Goal: Task Accomplishment & Management: Manage account settings

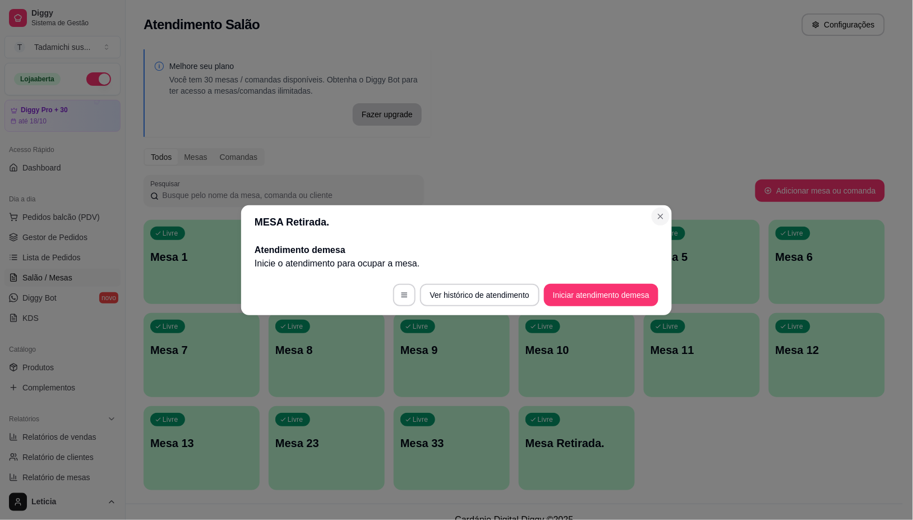
click at [651, 209] on section "MESA Retirada. Atendimento de mesa Inicie o atendimento para ocupar a mesa . Ve…" at bounding box center [456, 260] width 431 height 110
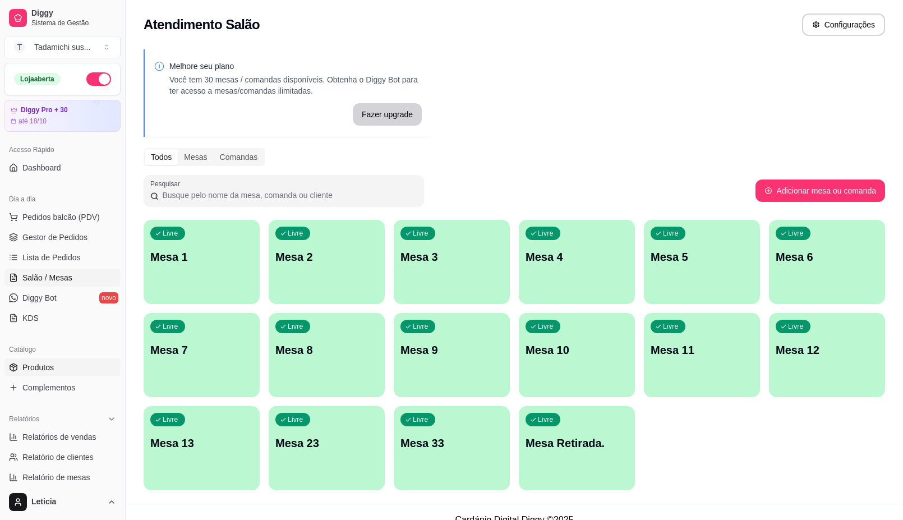
click at [37, 368] on span "Produtos" at bounding box center [37, 367] width 31 height 11
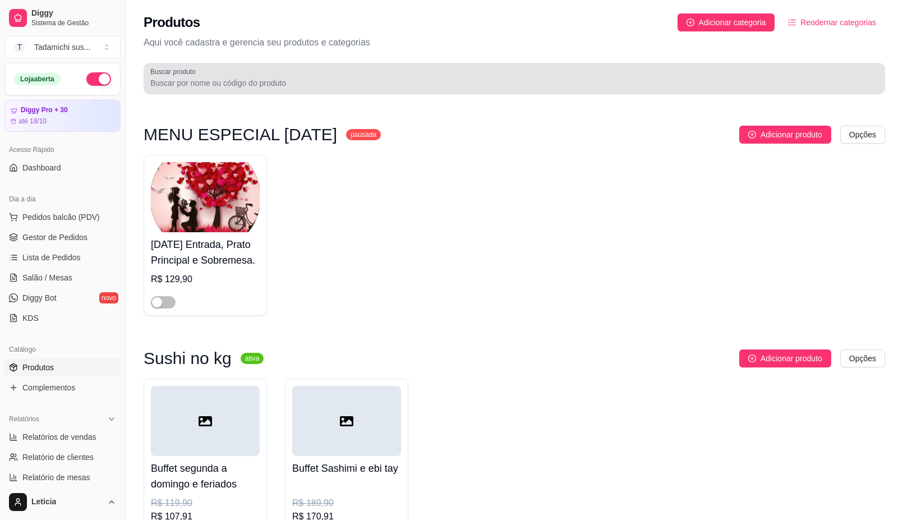
click at [251, 76] on div at bounding box center [514, 78] width 728 height 22
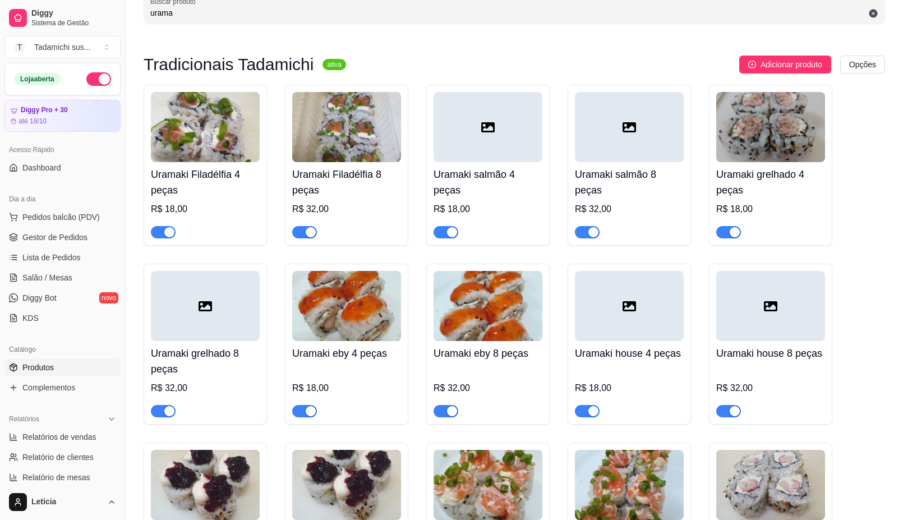
scroll to position [140, 0]
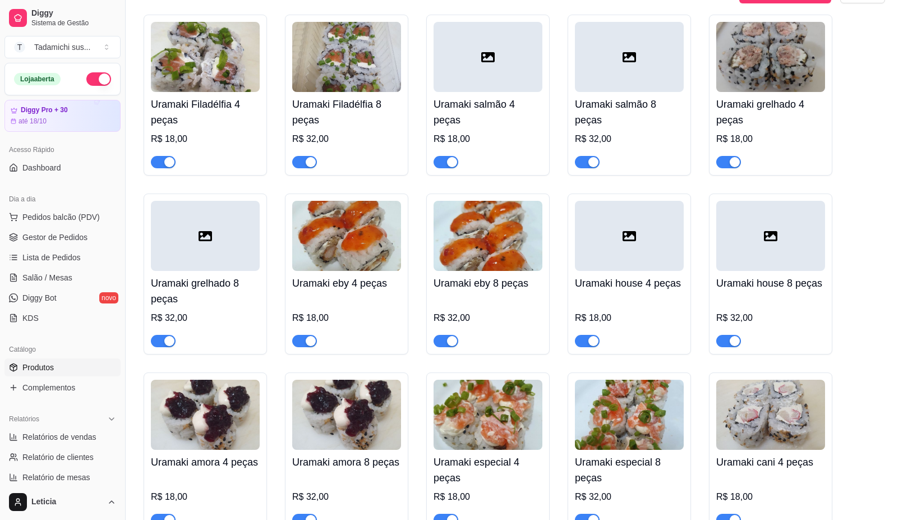
type input "urama"
click at [72, 276] on link "Salão / Mesas" at bounding box center [62, 278] width 116 height 18
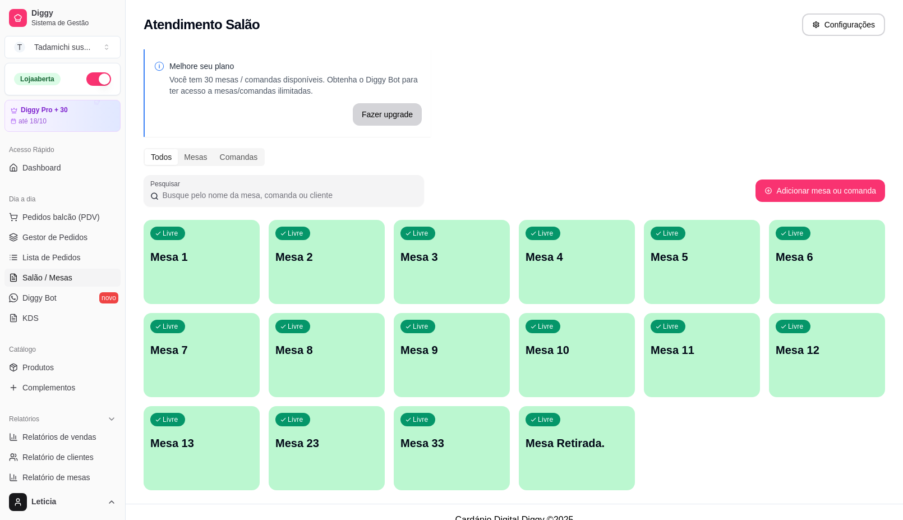
click at [196, 433] on div "Livre Mesa 13" at bounding box center [202, 441] width 116 height 71
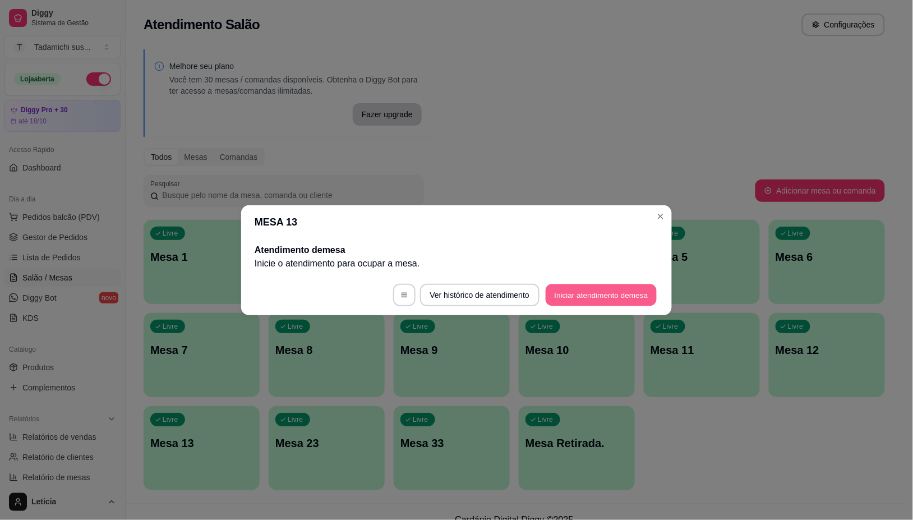
click at [570, 294] on button "Iniciar atendimento de mesa" at bounding box center [601, 295] width 111 height 22
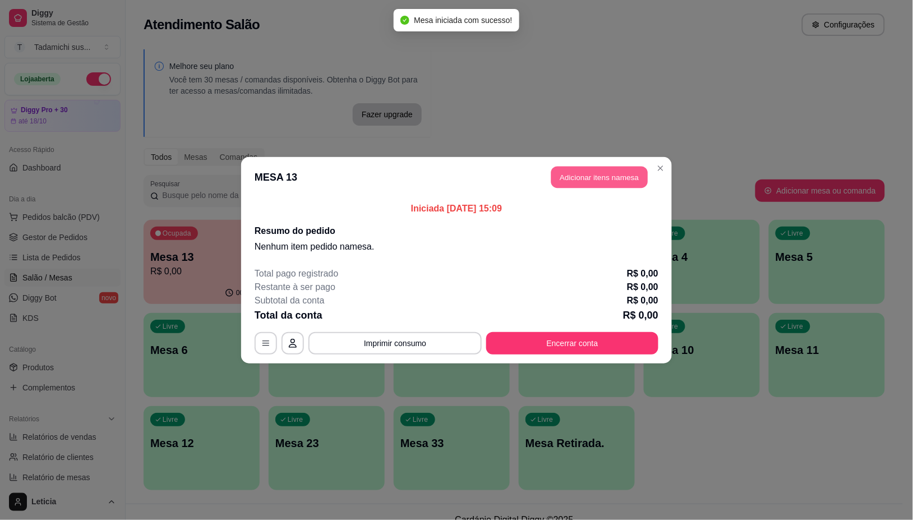
click at [596, 181] on button "Adicionar itens na mesa" at bounding box center [599, 177] width 96 height 22
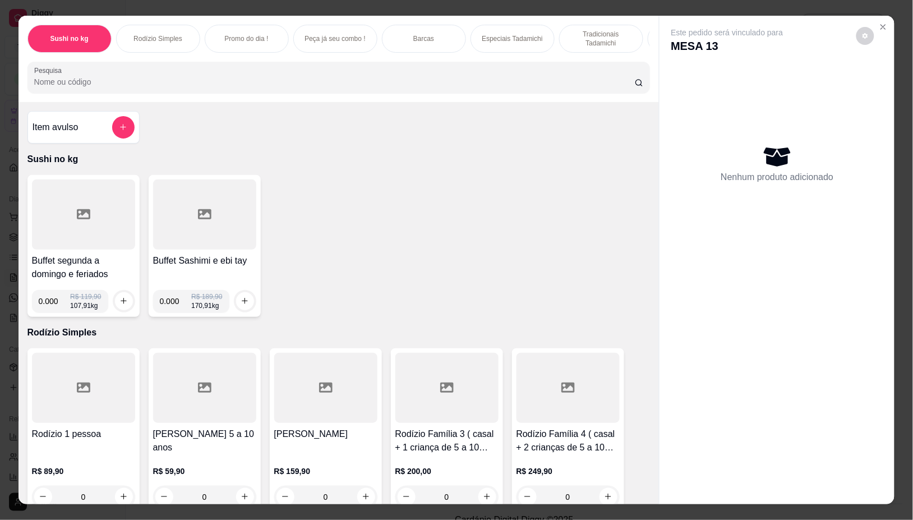
click at [307, 87] on input "Pesquisa" at bounding box center [334, 81] width 600 height 11
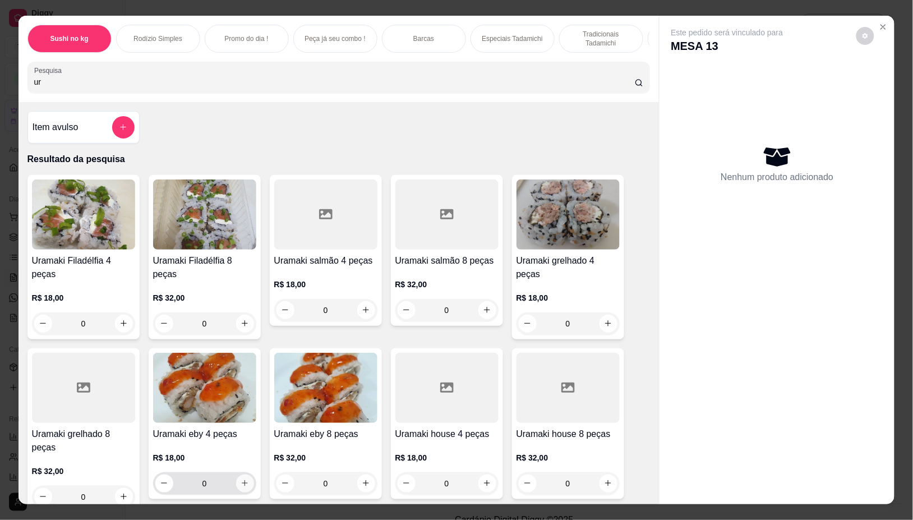
type input "ur"
click at [241, 479] on icon "increase-product-quantity" at bounding box center [245, 483] width 8 height 8
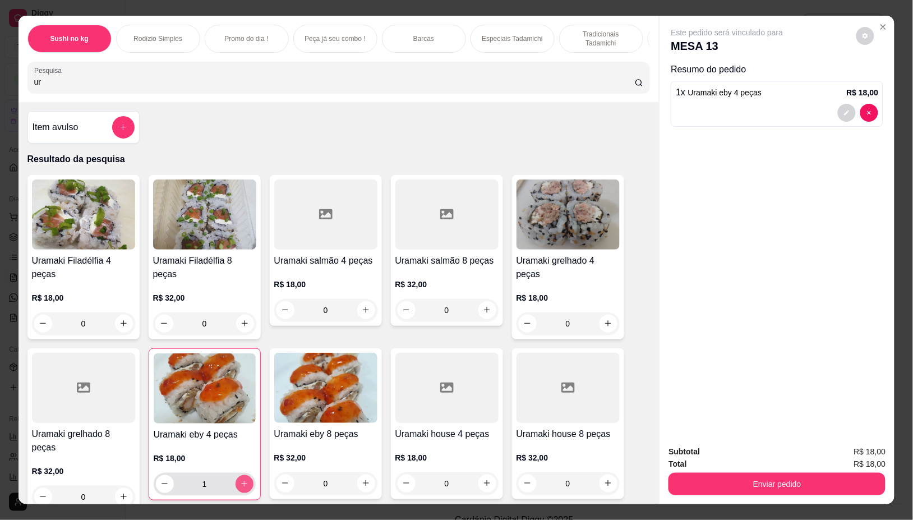
type input "1"
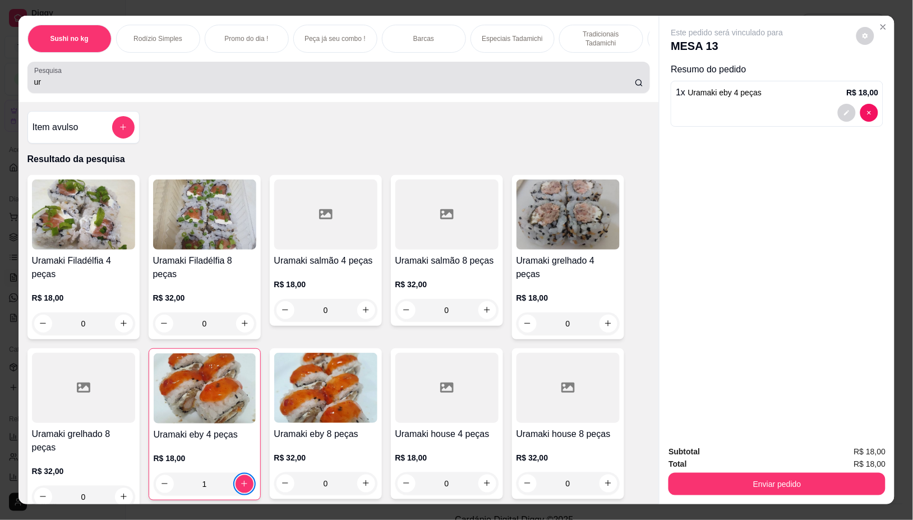
click at [87, 87] on input "ur" at bounding box center [334, 81] width 600 height 11
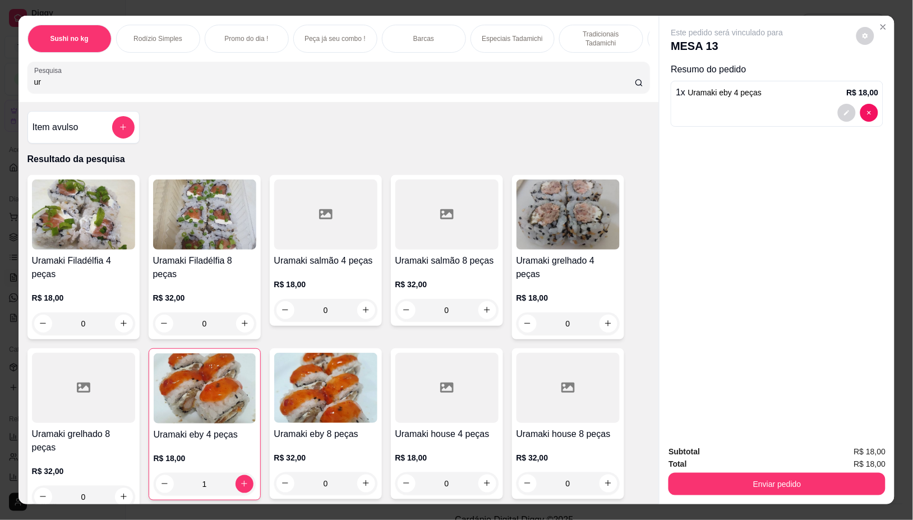
type input "u"
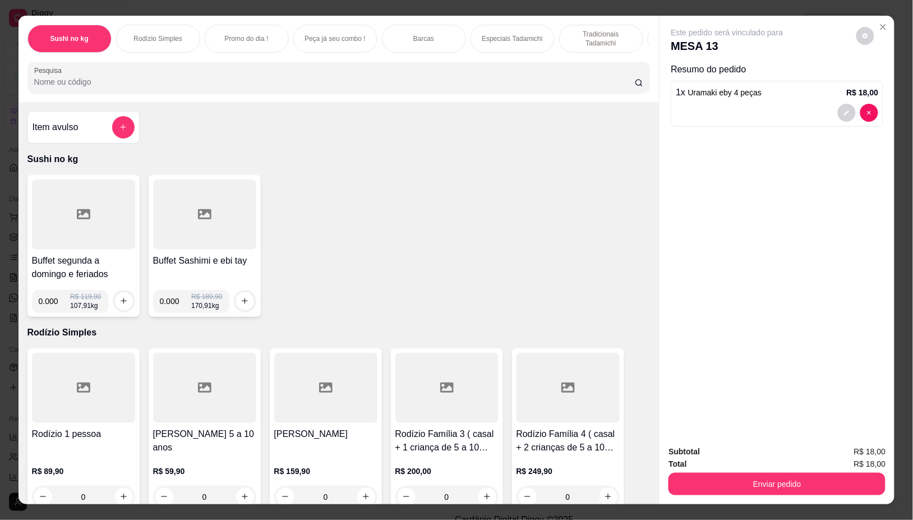
click at [51, 197] on div at bounding box center [83, 214] width 103 height 70
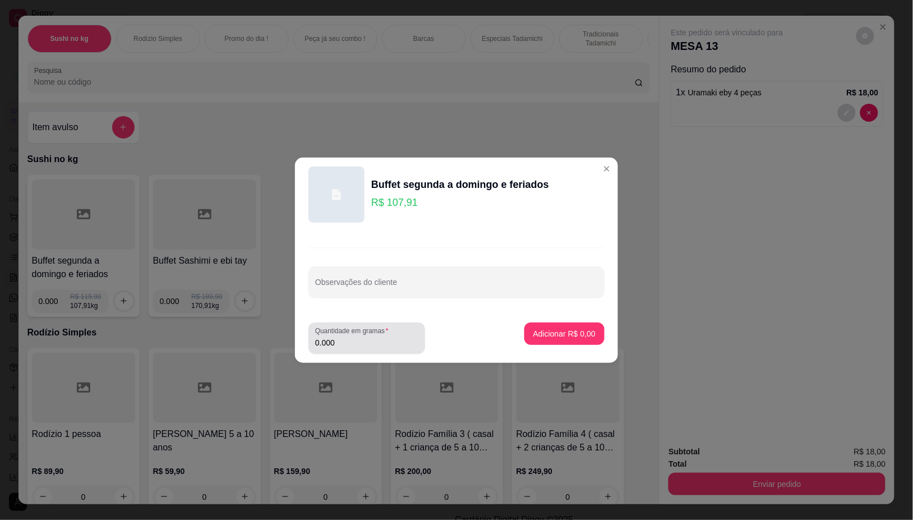
click at [366, 338] on input "0.000" at bounding box center [366, 342] width 103 height 11
type input "0.422"
click at [576, 335] on p "Adicionar R$ 45,54" at bounding box center [562, 333] width 65 height 11
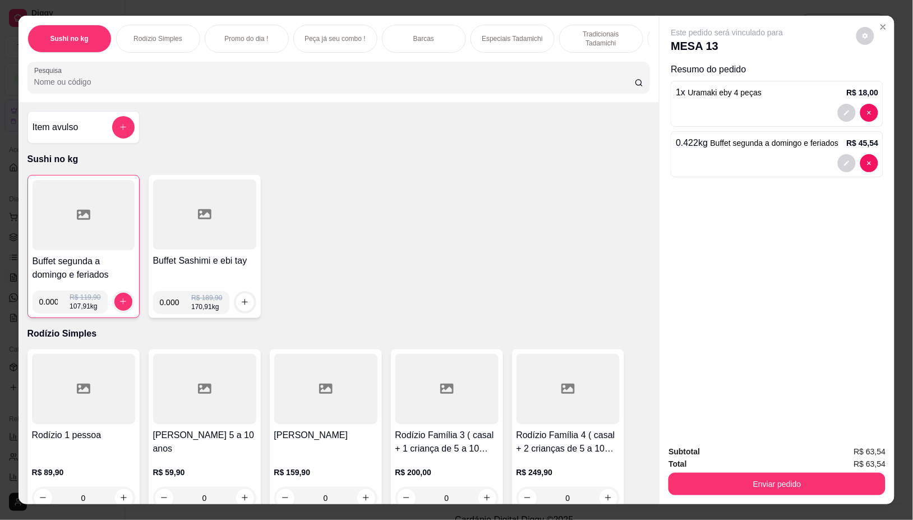
click at [78, 233] on div at bounding box center [84, 215] width 102 height 70
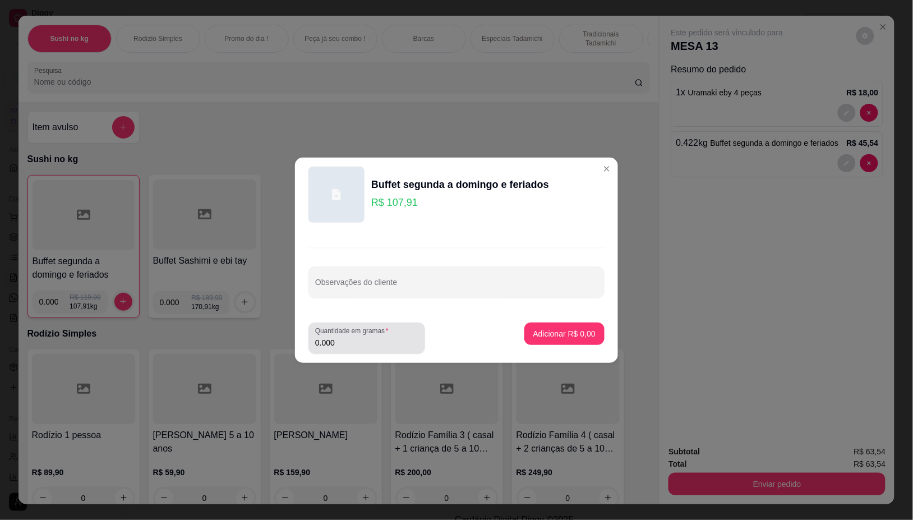
click at [348, 348] on div "0.000" at bounding box center [366, 338] width 103 height 22
type input "0.202"
click at [565, 328] on p "Adicionar R$ 21,80" at bounding box center [562, 333] width 65 height 11
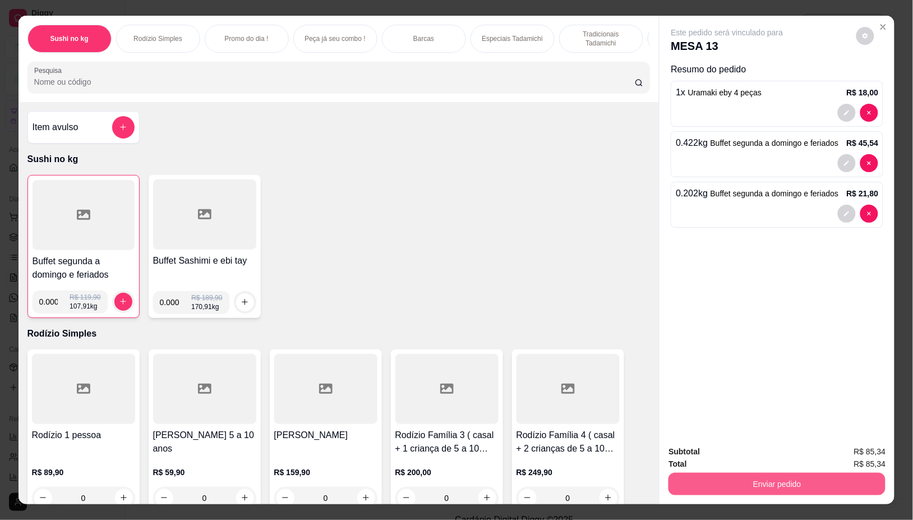
click at [738, 483] on button "Enviar pedido" at bounding box center [776, 484] width 217 height 22
click at [715, 446] on button "Não registrar e enviar pedido" at bounding box center [739, 451] width 113 height 21
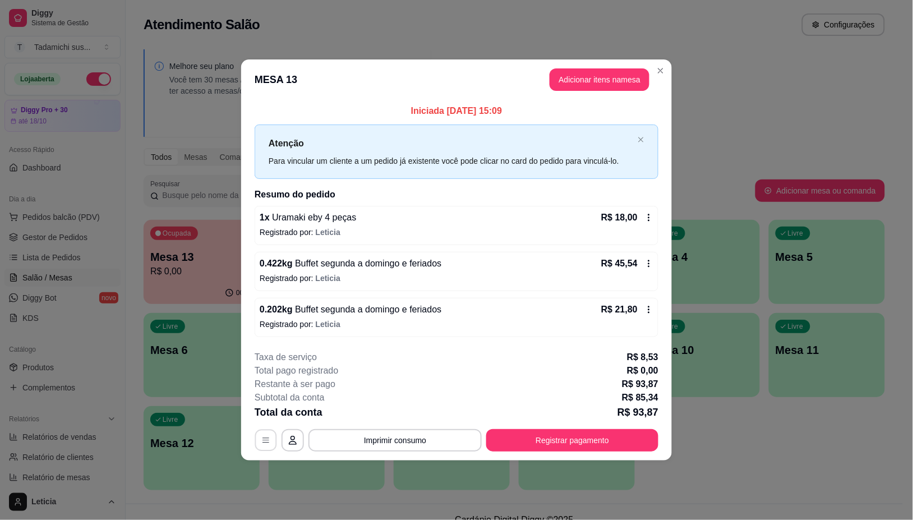
click at [258, 438] on button "button" at bounding box center [266, 440] width 22 height 22
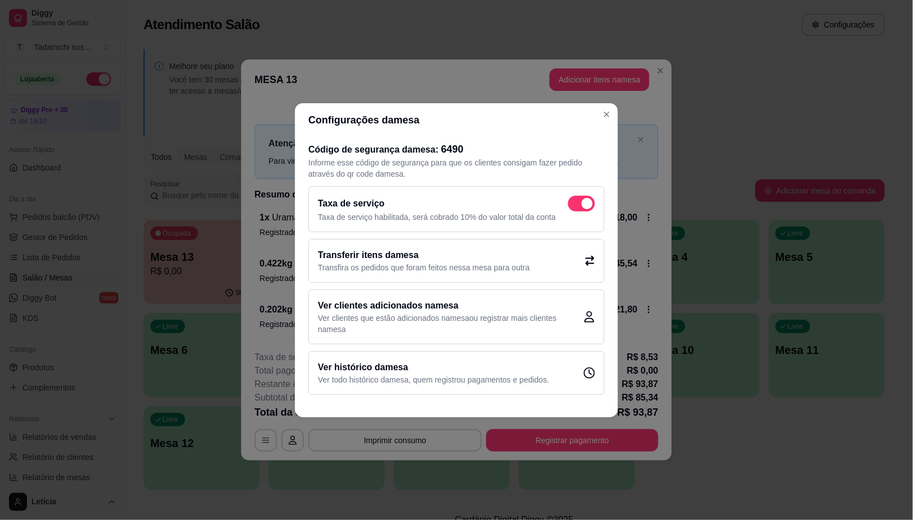
click at [576, 200] on span at bounding box center [581, 204] width 27 height 16
click at [575, 205] on input "checkbox" at bounding box center [570, 208] width 7 height 7
checkbox input "false"
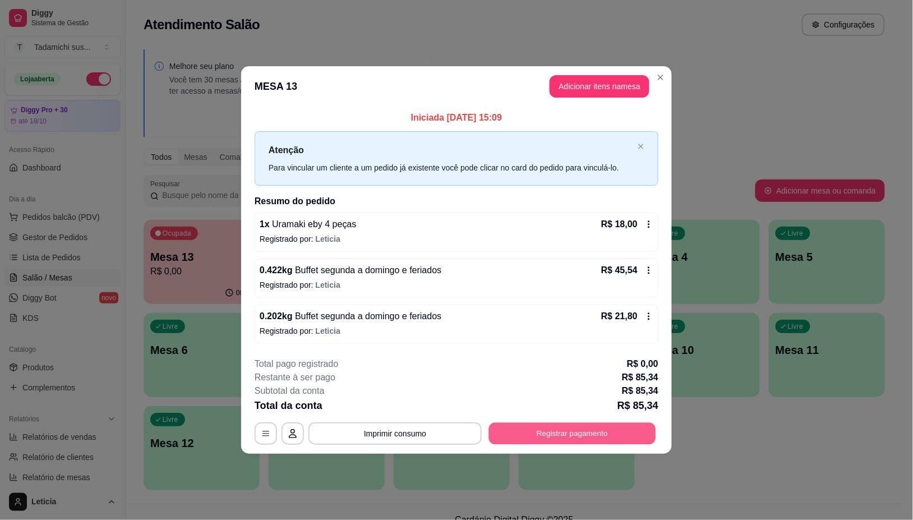
click at [621, 423] on button "Registrar pagamento" at bounding box center [572, 434] width 167 height 22
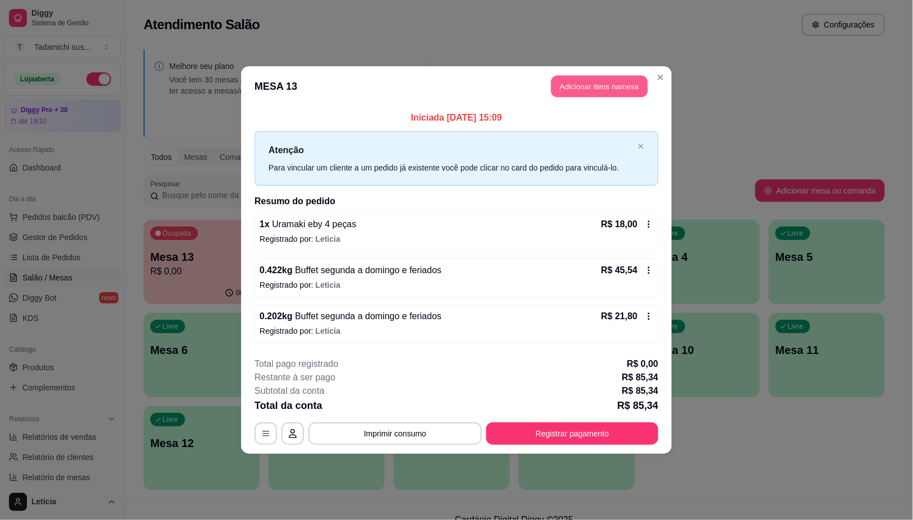
click at [616, 77] on button "Adicionar itens na mesa" at bounding box center [599, 87] width 96 height 22
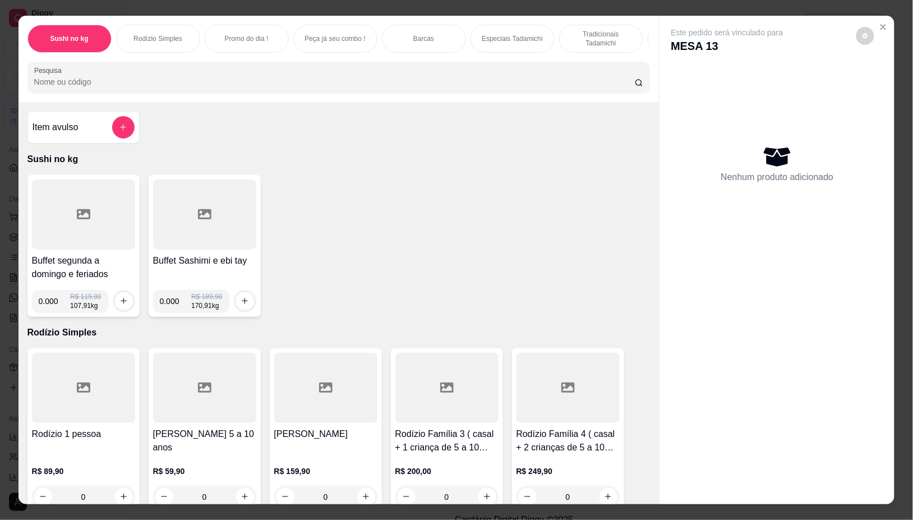
click at [186, 215] on div at bounding box center [204, 214] width 103 height 70
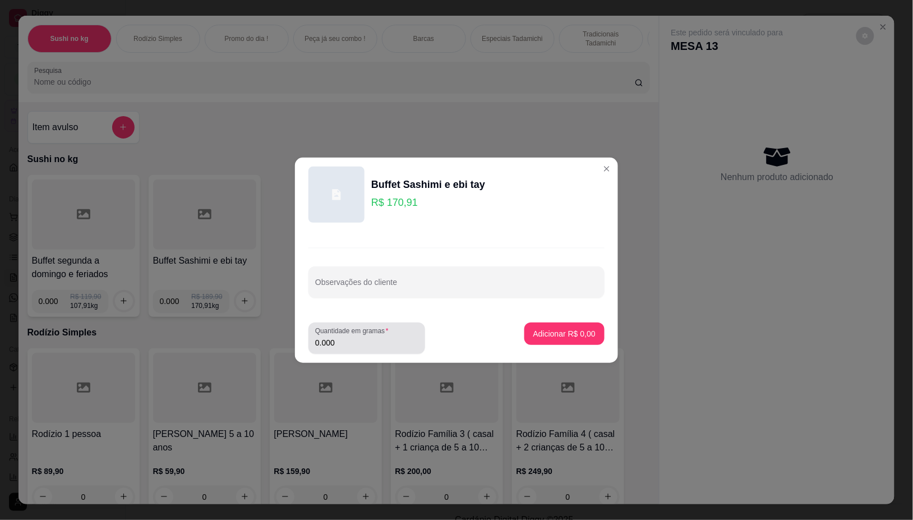
click at [389, 343] on input "0.000" at bounding box center [366, 342] width 103 height 11
type input "0.158"
click at [537, 331] on p "Adicionar R$ 27,00" at bounding box center [562, 333] width 65 height 11
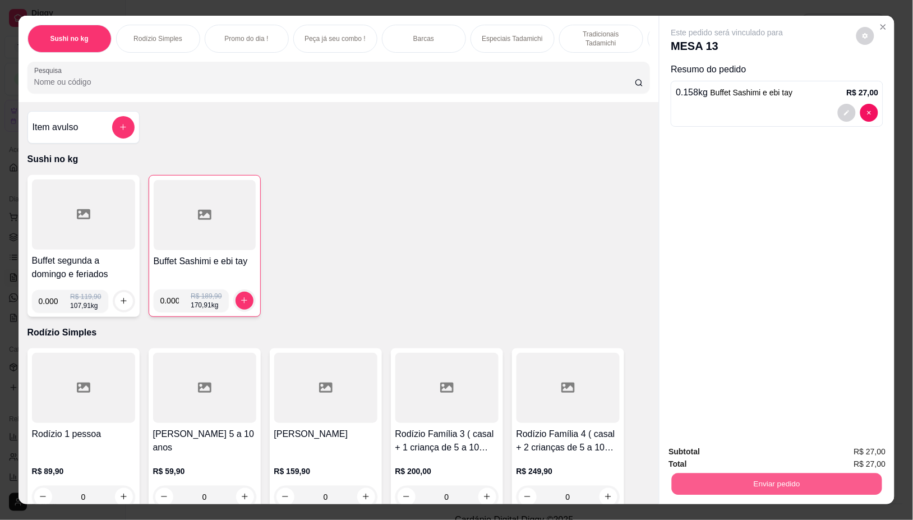
click at [831, 473] on button "Enviar pedido" at bounding box center [777, 484] width 210 height 22
click at [771, 452] on button "Não registrar e enviar pedido" at bounding box center [739, 451] width 117 height 21
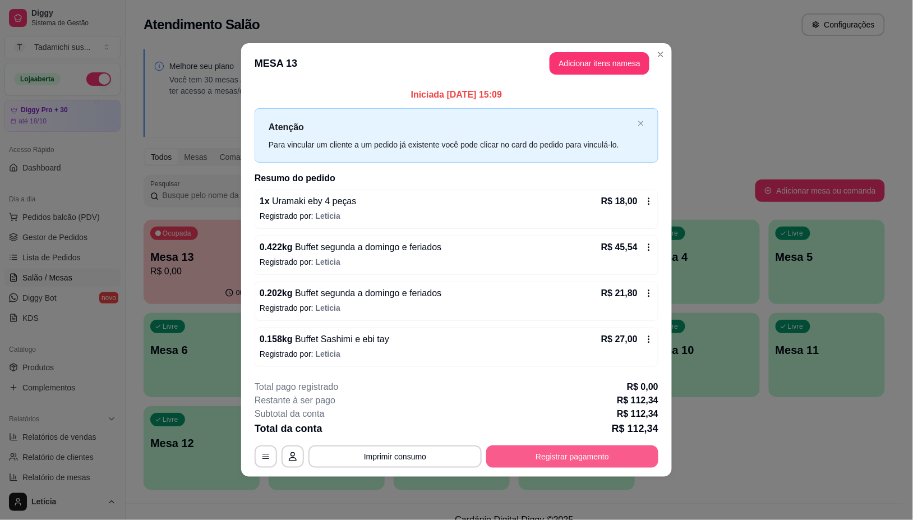
click at [571, 452] on button "Registrar pagamento" at bounding box center [572, 456] width 172 height 22
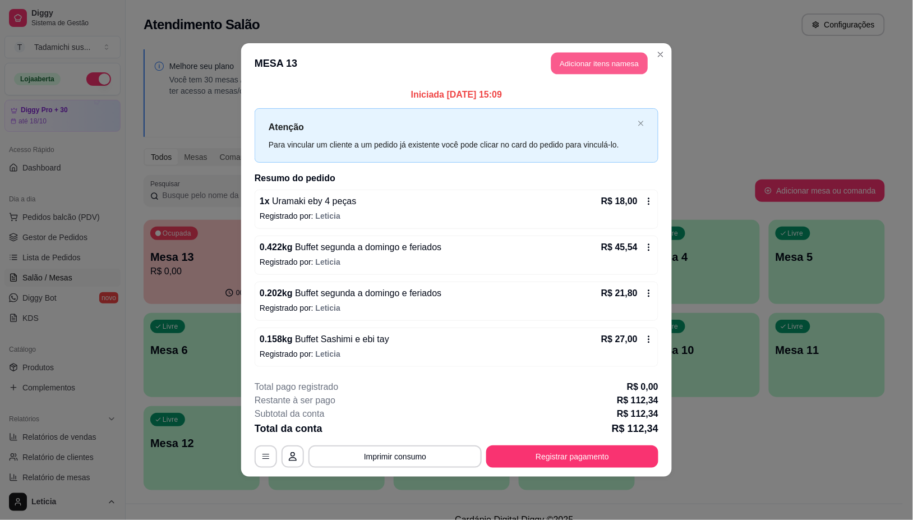
click at [574, 58] on button "Adicionar itens na mesa" at bounding box center [599, 64] width 96 height 22
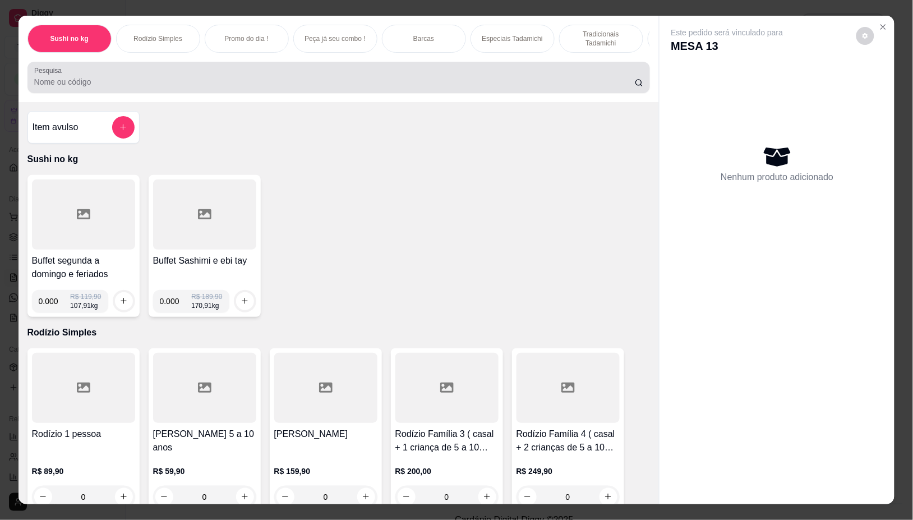
drag, startPoint x: 216, startPoint y: 81, endPoint x: 228, endPoint y: 81, distance: 12.3
click at [216, 81] on input "Pesquisa" at bounding box center [334, 81] width 600 height 11
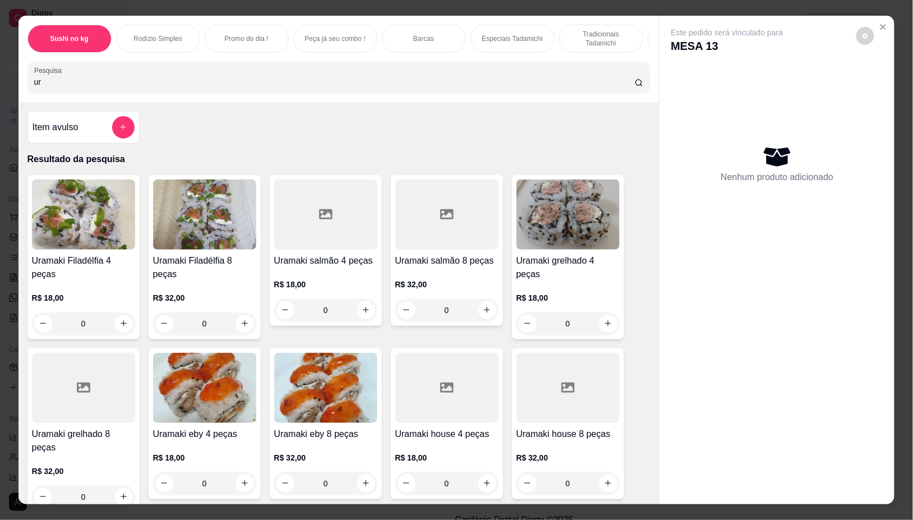
scroll to position [70, 0]
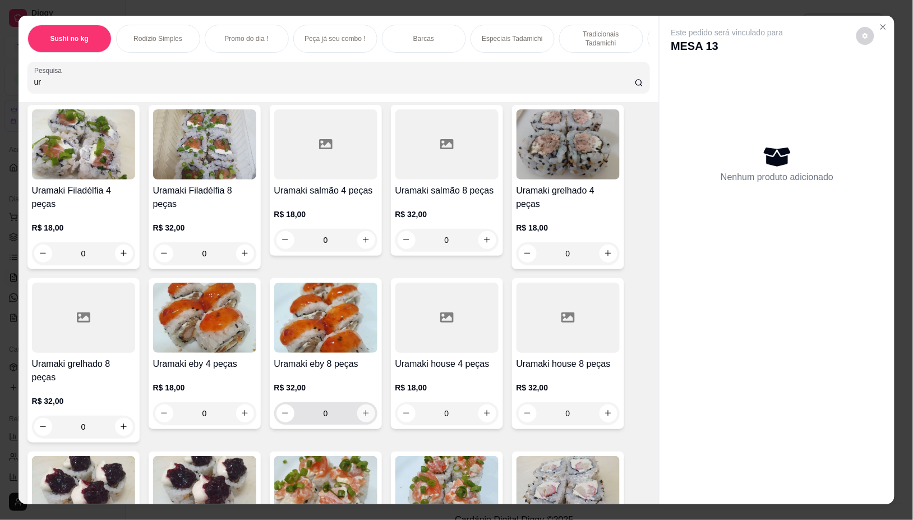
type input "ur"
click at [366, 405] on button "increase-product-quantity" at bounding box center [365, 412] width 17 height 17
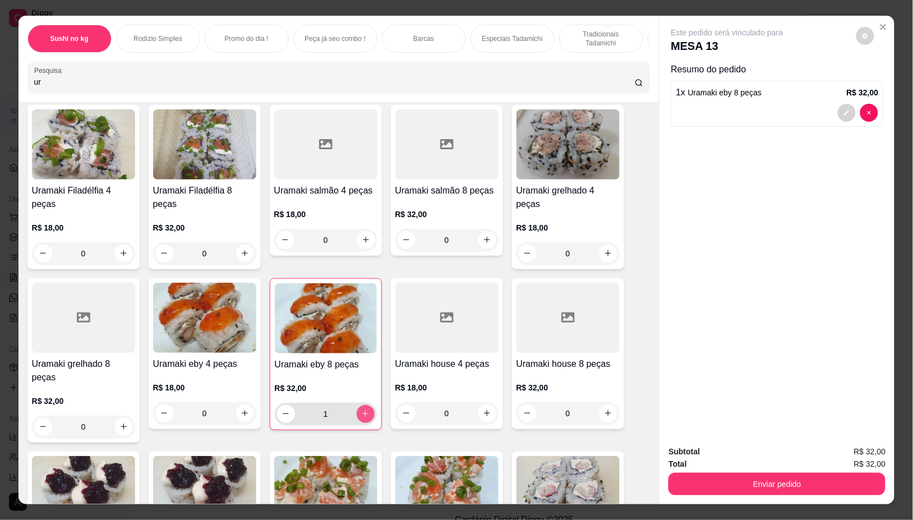
type input "1"
click at [696, 470] on div "Enviar pedido" at bounding box center [776, 482] width 217 height 25
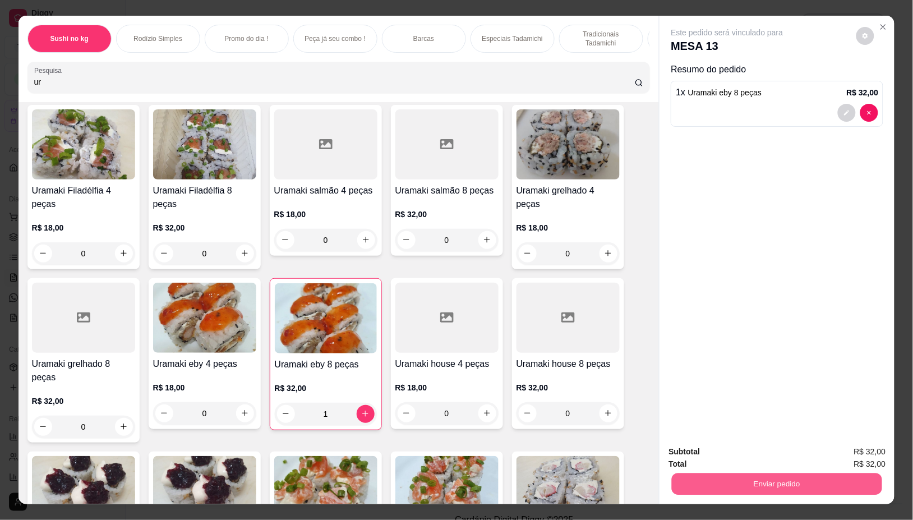
click at [695, 478] on button "Enviar pedido" at bounding box center [777, 484] width 210 height 22
click at [699, 457] on button "Não registrar e enviar pedido" at bounding box center [739, 451] width 113 height 21
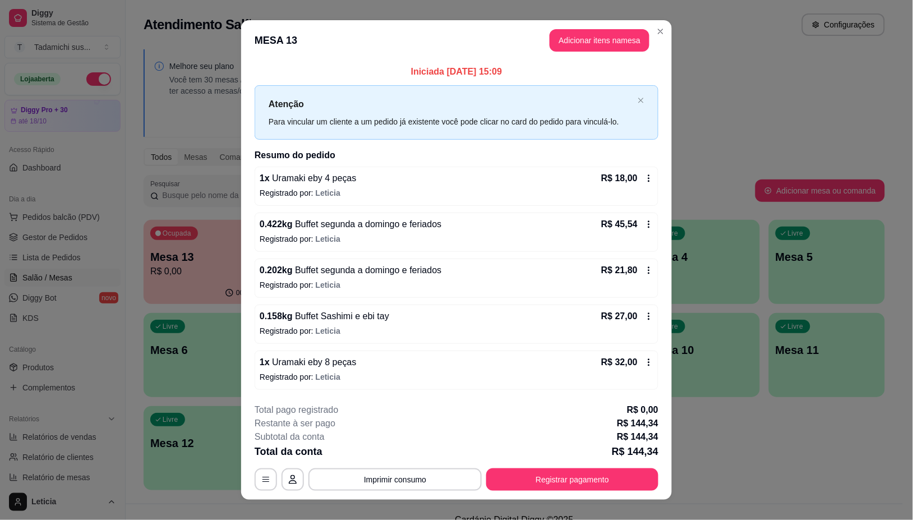
click at [644, 177] on icon at bounding box center [648, 178] width 9 height 9
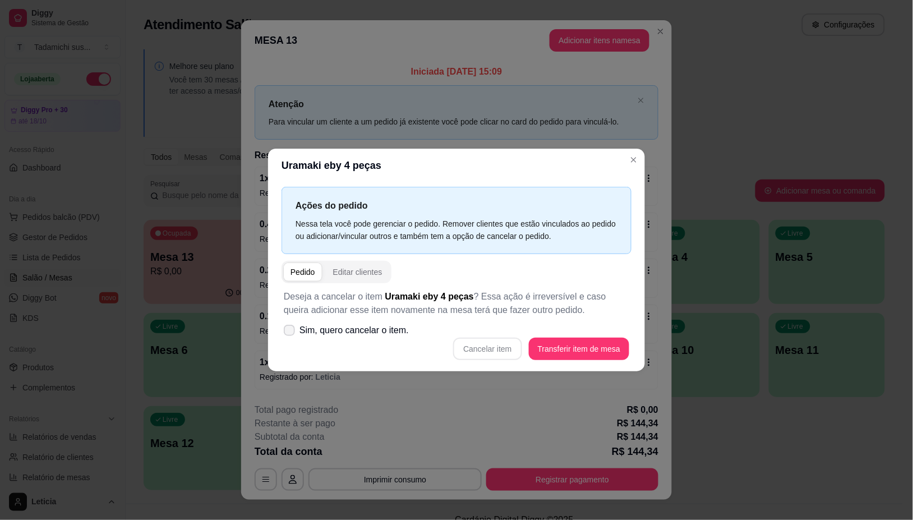
click at [287, 326] on span at bounding box center [289, 330] width 11 height 11
click at [287, 332] on input "Sim, quero cancelar o item." at bounding box center [286, 335] width 7 height 7
checkbox input "true"
click at [509, 340] on button "Cancelar item" at bounding box center [487, 349] width 67 height 22
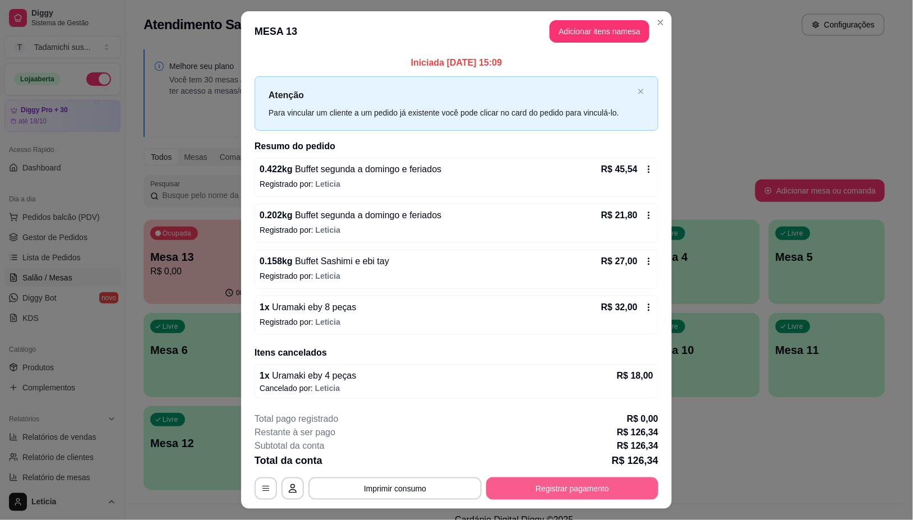
click at [553, 488] on button "Registrar pagamento" at bounding box center [572, 488] width 172 height 22
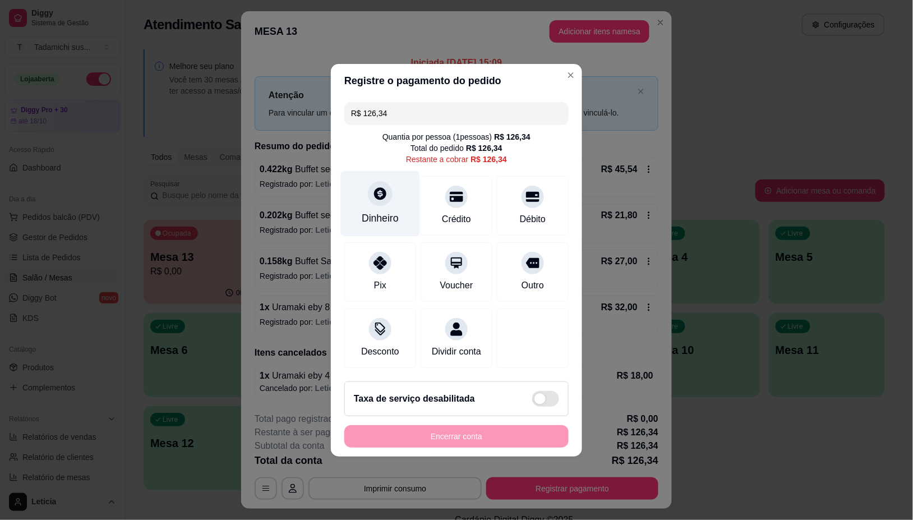
click at [385, 216] on div "Dinheiro" at bounding box center [380, 218] width 37 height 15
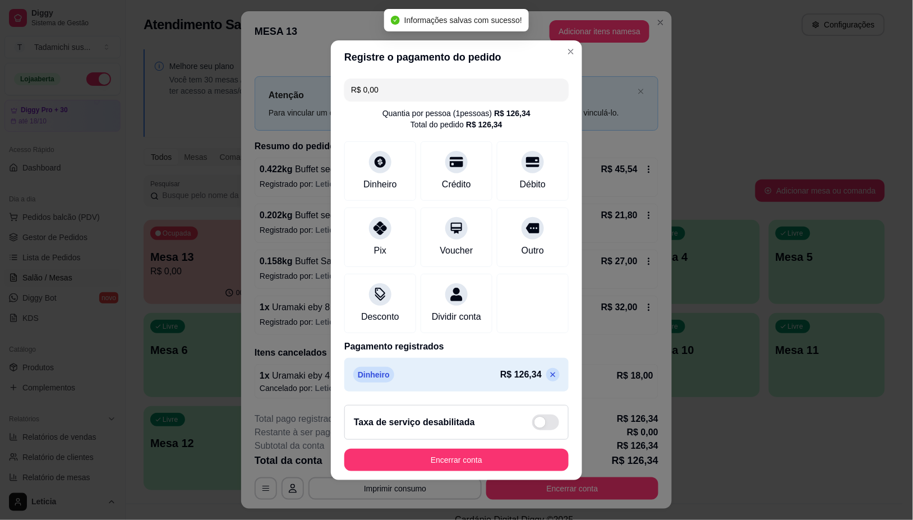
type input "R$ 0,00"
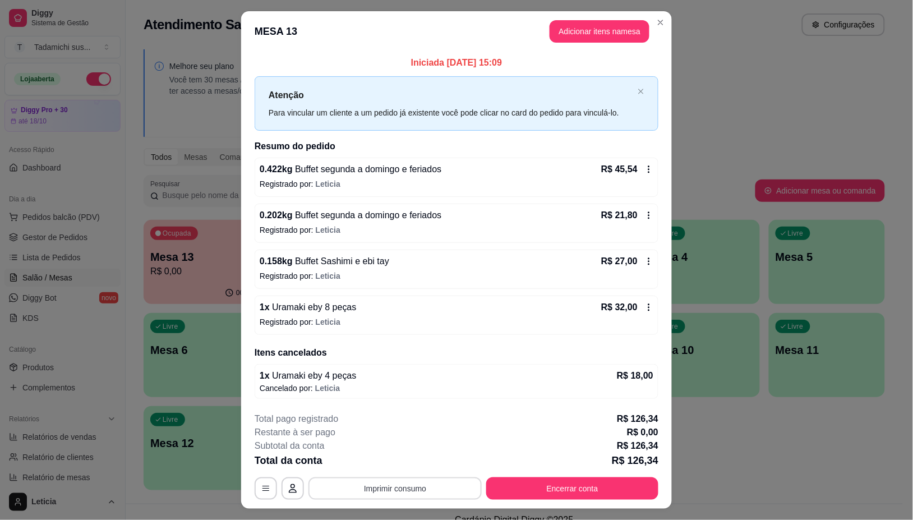
click at [422, 488] on button "Imprimir consumo" at bounding box center [394, 488] width 173 height 22
click at [419, 437] on button "IMPRESSORA HAYOM" at bounding box center [393, 441] width 86 height 18
click at [545, 485] on button "Encerrar conta" at bounding box center [572, 488] width 172 height 22
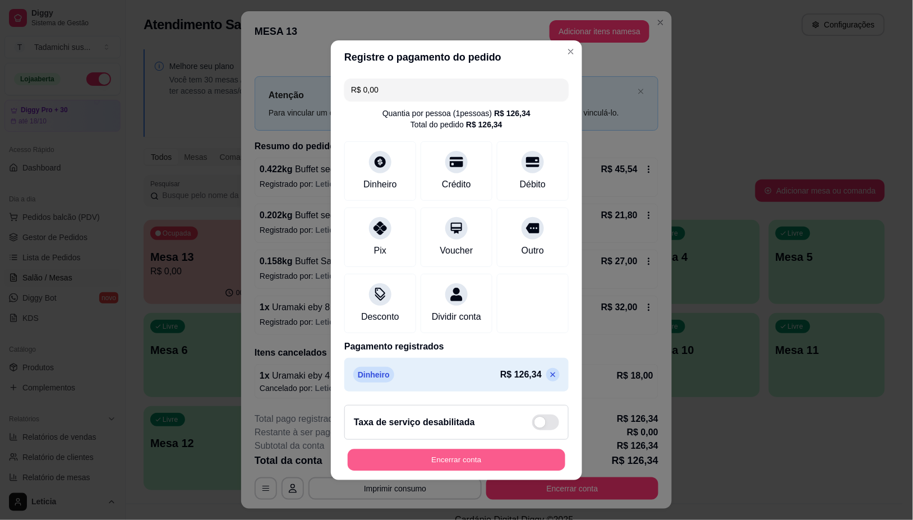
click at [512, 470] on button "Encerrar conta" at bounding box center [457, 460] width 218 height 22
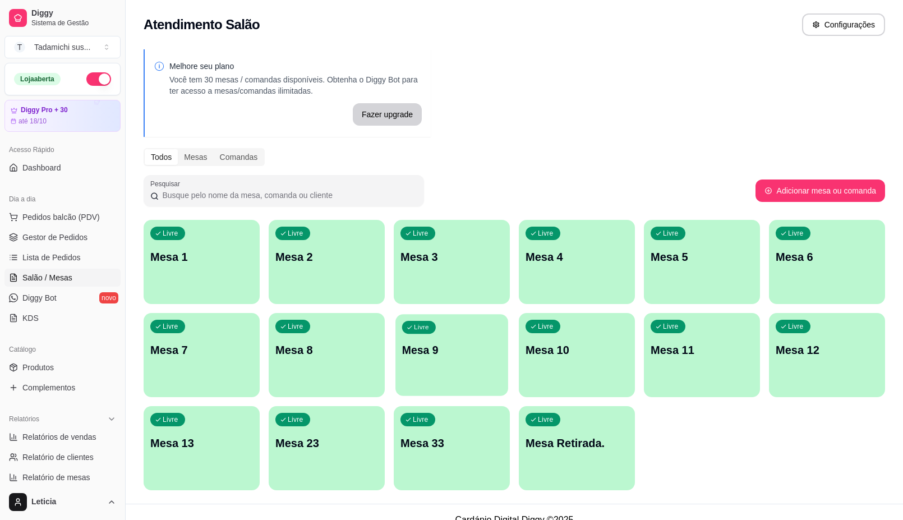
click at [472, 356] on p "Mesa 9" at bounding box center [452, 350] width 100 height 15
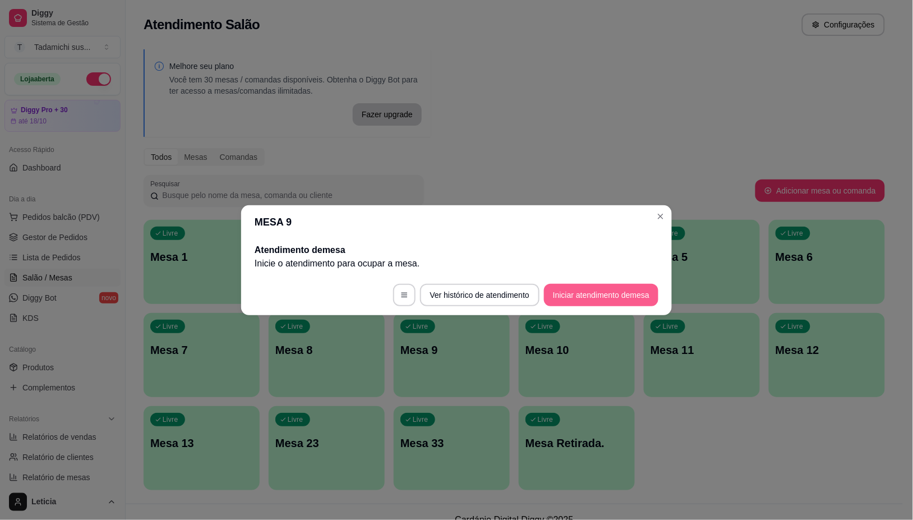
click at [602, 286] on button "Iniciar atendimento de mesa" at bounding box center [601, 295] width 114 height 22
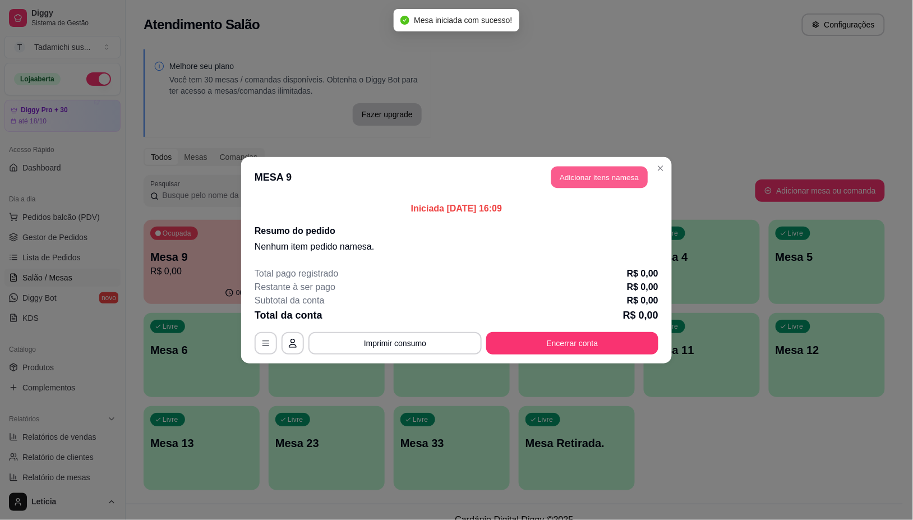
click at [609, 183] on button "Adicionar itens na mesa" at bounding box center [599, 177] width 96 height 22
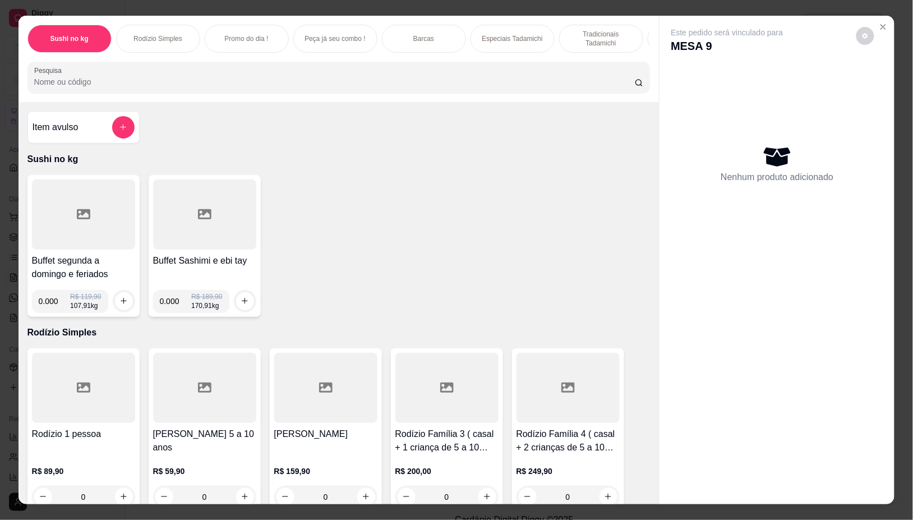
click at [71, 247] on div at bounding box center [83, 214] width 103 height 70
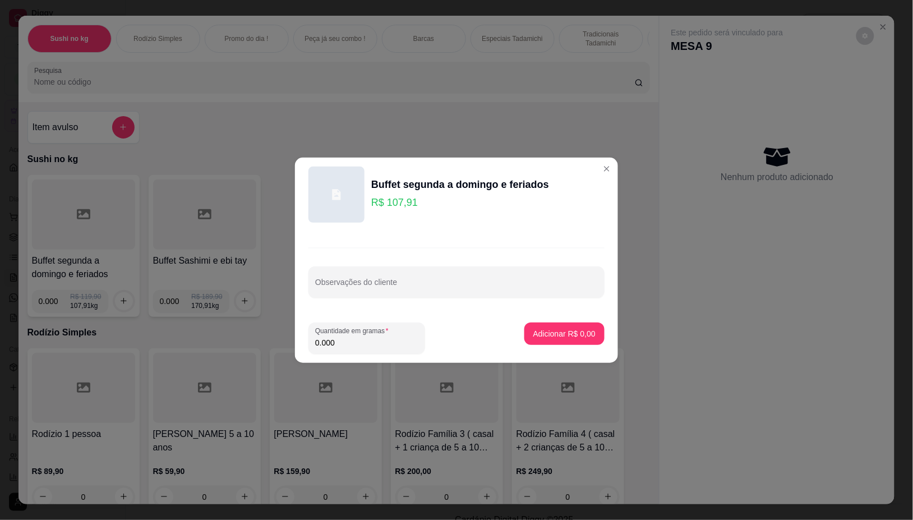
click at [380, 346] on input "0.000" at bounding box center [366, 342] width 103 height 11
type input "0.094"
click at [574, 334] on p "Adicionar R$ 10,14" at bounding box center [562, 333] width 67 height 11
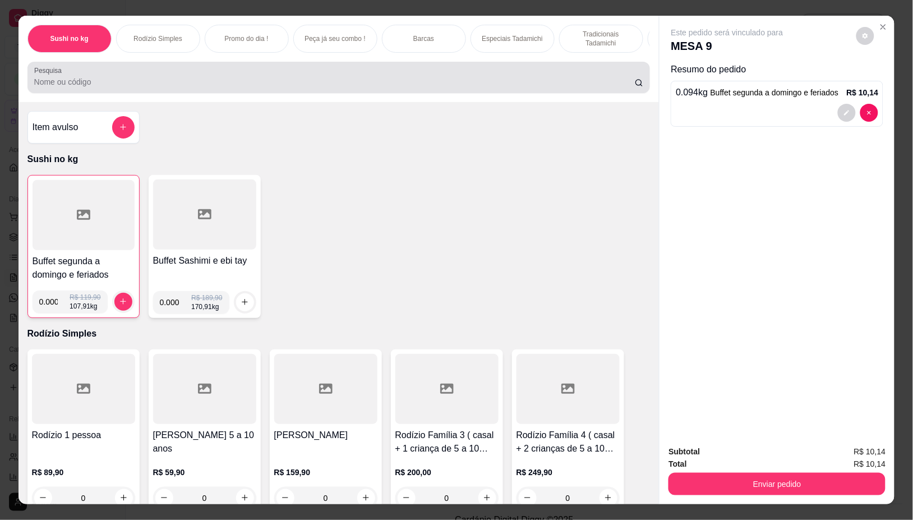
click at [379, 77] on div at bounding box center [338, 77] width 609 height 22
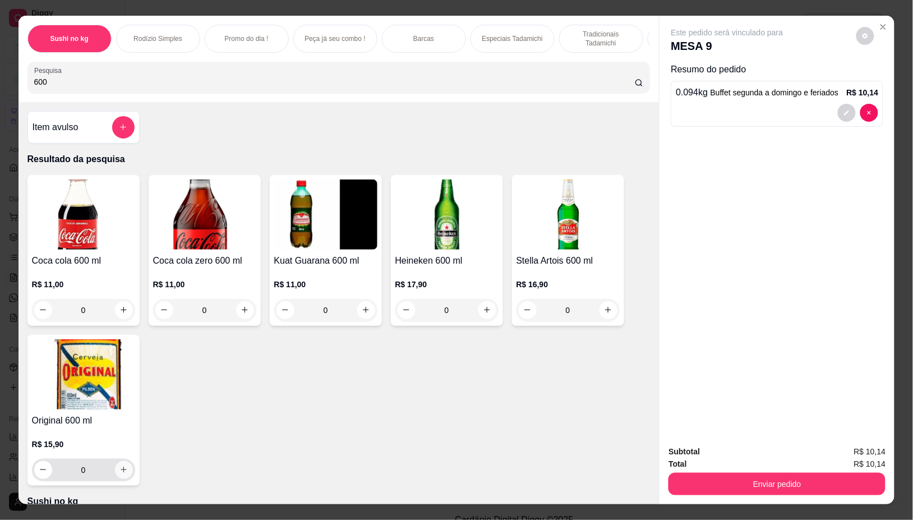
type input "600"
click at [119, 474] on icon "increase-product-quantity" at bounding box center [123, 469] width 8 height 8
type input "1"
click at [119, 474] on icon "increase-product-quantity" at bounding box center [123, 470] width 8 height 8
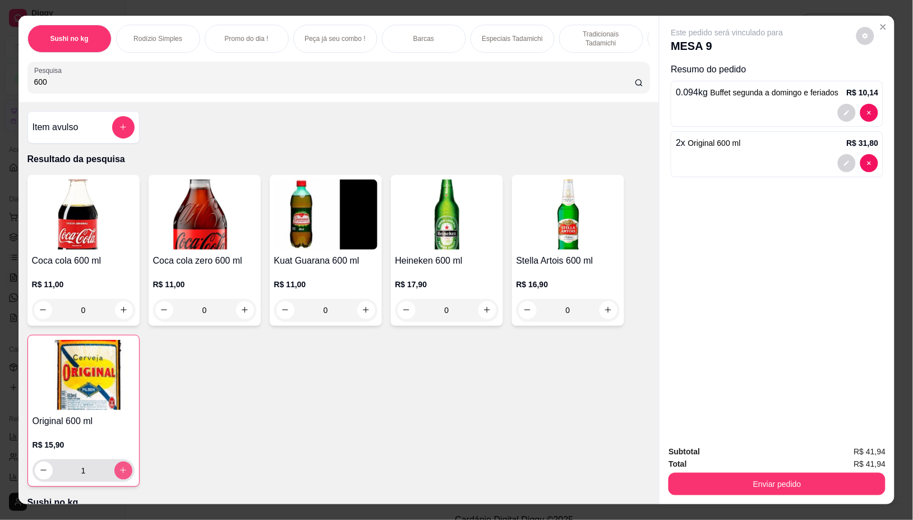
type input "2"
click at [119, 475] on icon "increase-product-quantity" at bounding box center [123, 470] width 8 height 8
type input "3"
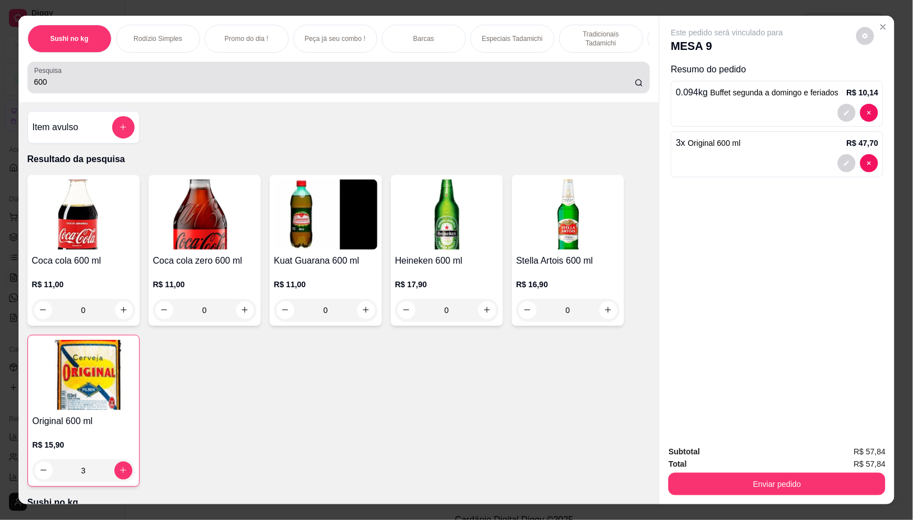
click at [95, 81] on input "600" at bounding box center [334, 81] width 600 height 11
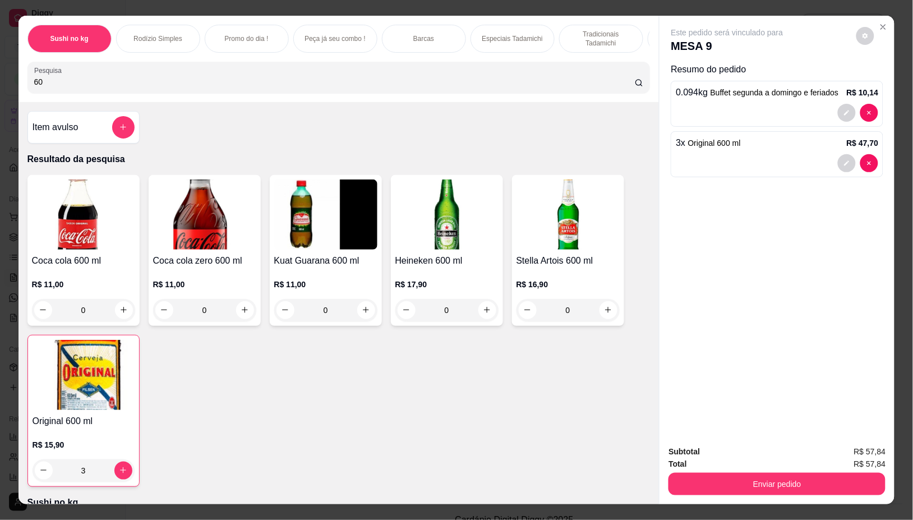
type input "6"
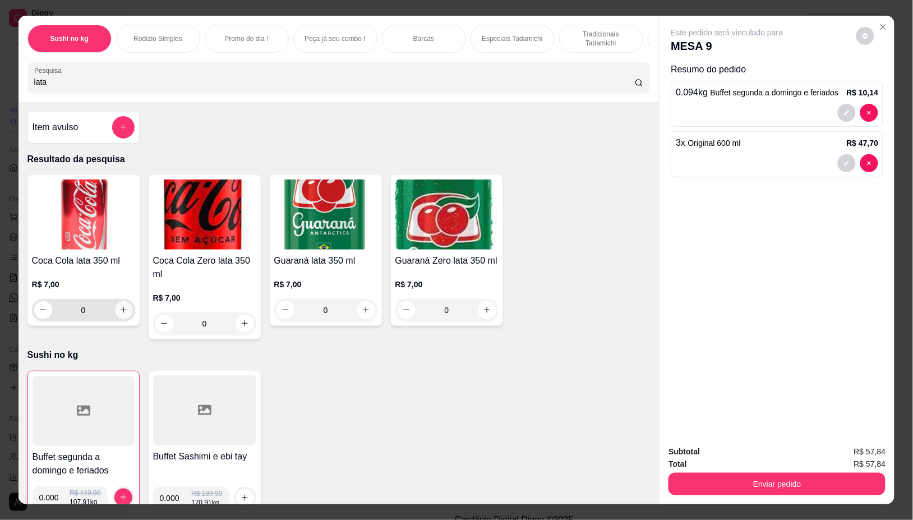
type input "lata"
click at [119, 314] on icon "increase-product-quantity" at bounding box center [123, 310] width 8 height 8
type input "1"
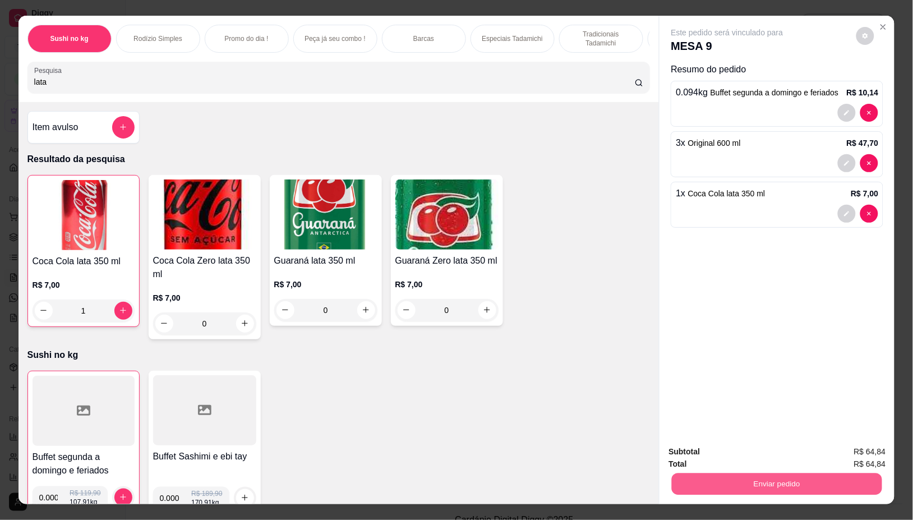
click at [775, 473] on button "Enviar pedido" at bounding box center [777, 484] width 210 height 22
click at [766, 450] on button "Não registrar e enviar pedido" at bounding box center [739, 451] width 117 height 21
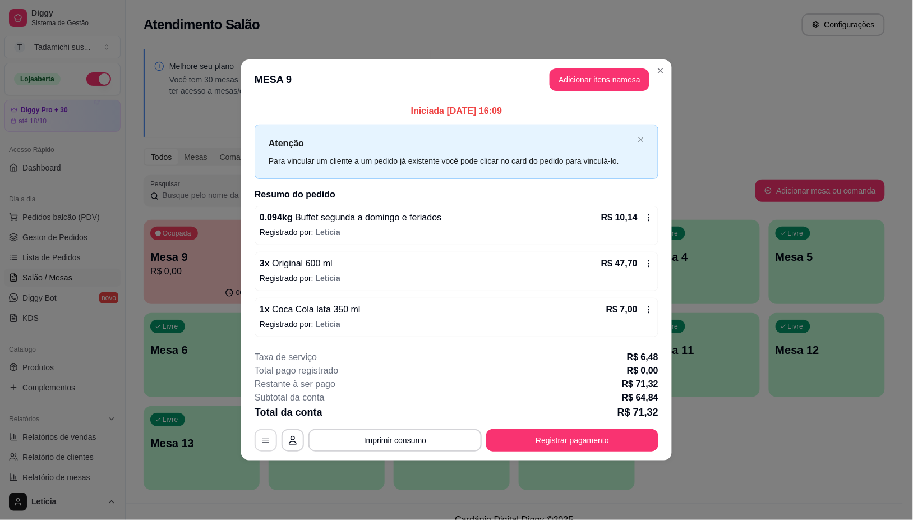
click at [265, 438] on icon "button" at bounding box center [265, 440] width 7 height 5
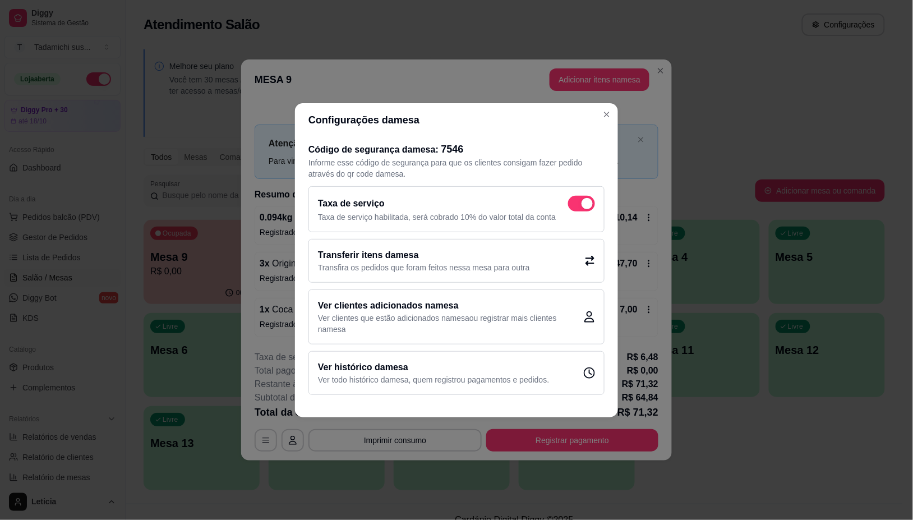
click at [572, 209] on span at bounding box center [581, 204] width 27 height 16
click at [572, 209] on input "checkbox" at bounding box center [570, 208] width 7 height 7
checkbox input "false"
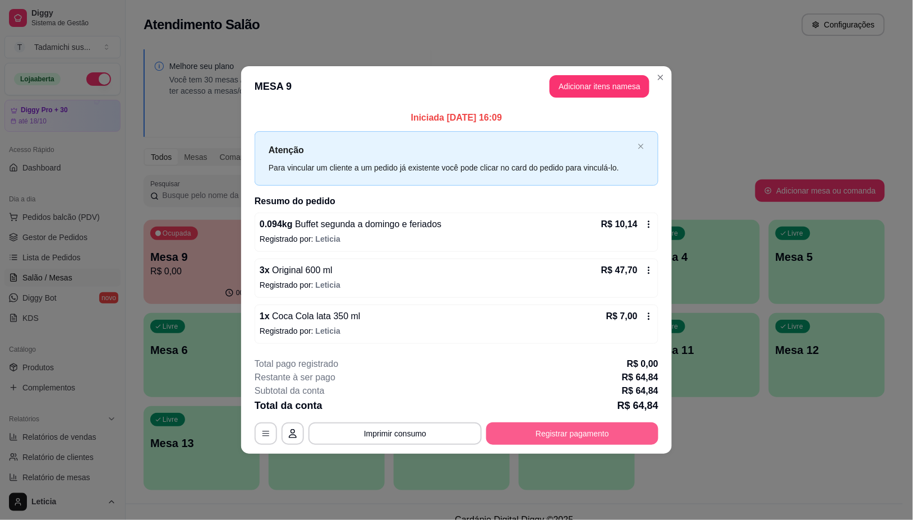
click at [551, 433] on button "Registrar pagamento" at bounding box center [572, 433] width 172 height 22
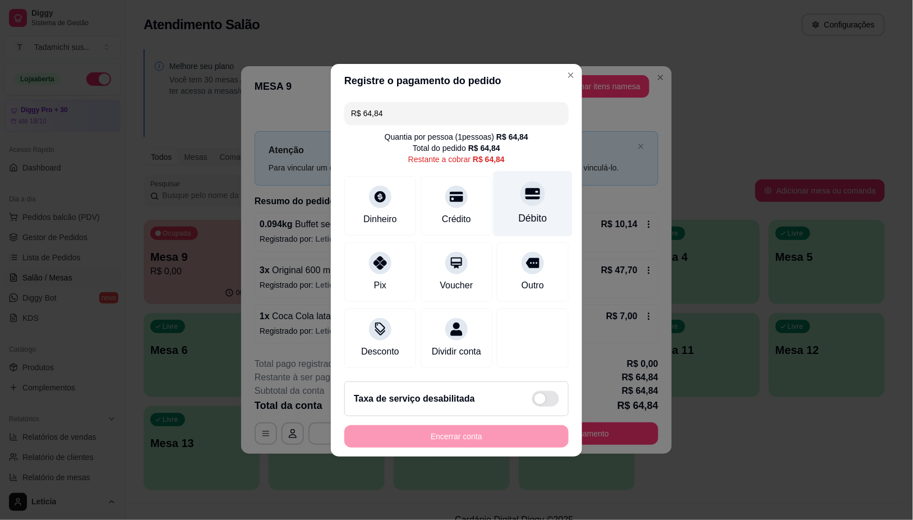
click at [521, 213] on div "Débito" at bounding box center [533, 218] width 29 height 15
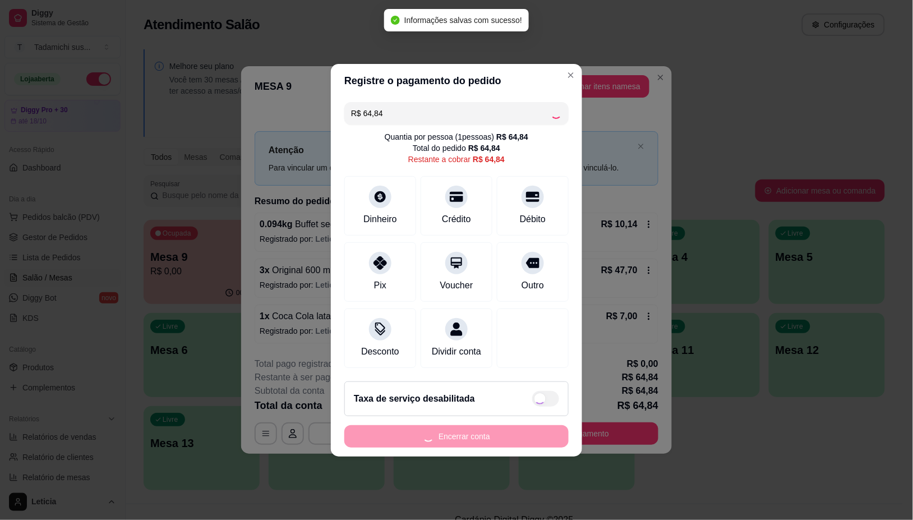
type input "R$ 0,00"
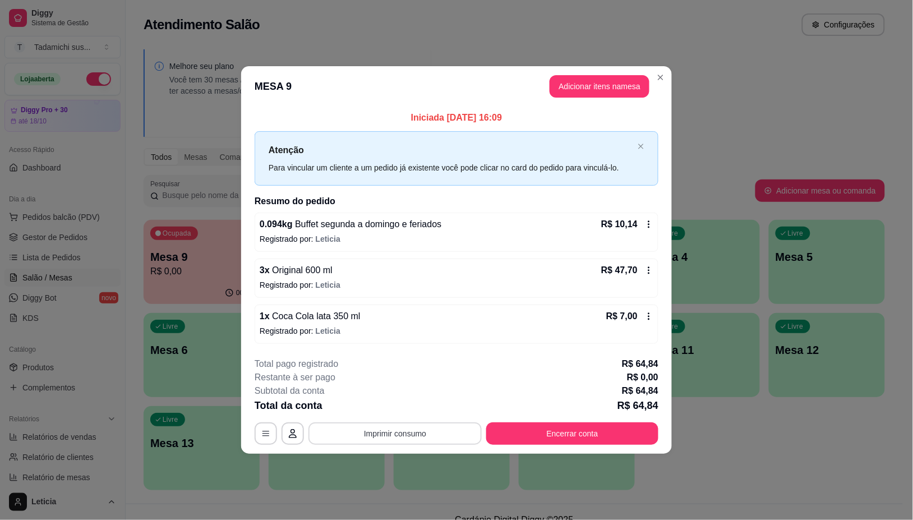
click at [470, 430] on button "Imprimir consumo" at bounding box center [394, 433] width 173 height 22
click at [429, 383] on button "IMPRESSORA HAYOM" at bounding box center [398, 386] width 86 height 18
click at [569, 428] on button "Encerrar conta" at bounding box center [572, 433] width 172 height 22
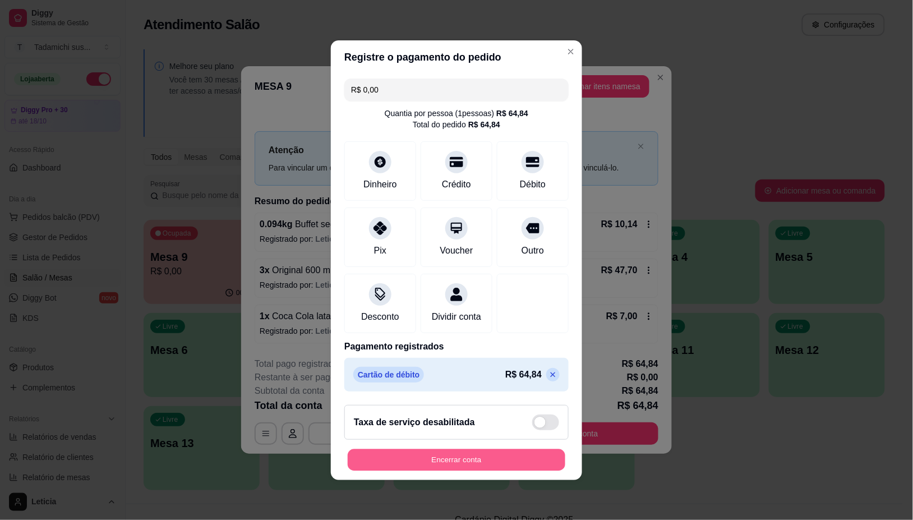
click at [494, 463] on button "Encerrar conta" at bounding box center [457, 460] width 218 height 22
